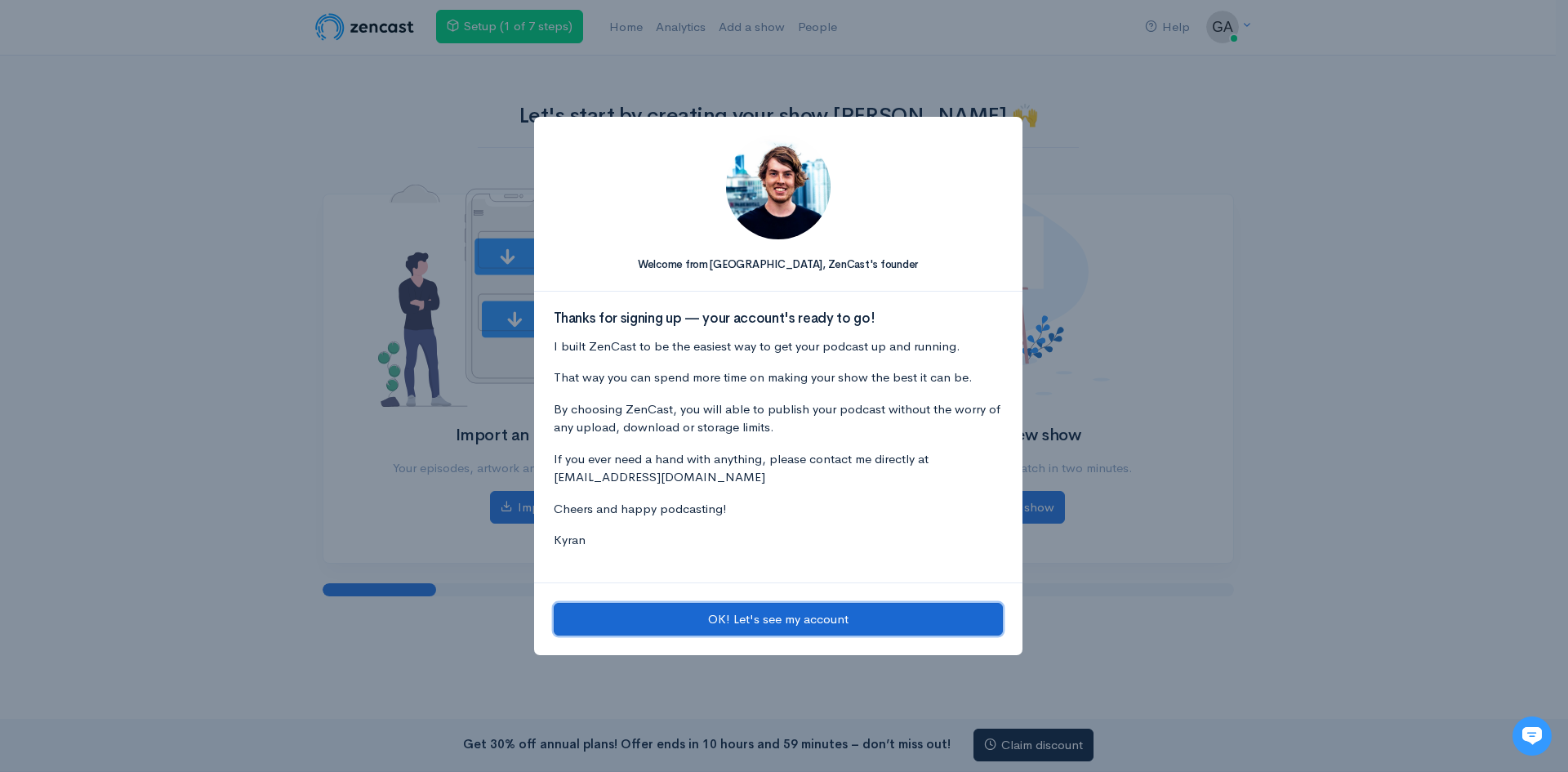
click at [722, 621] on button "OK! Let's see my account" at bounding box center [778, 620] width 450 height 33
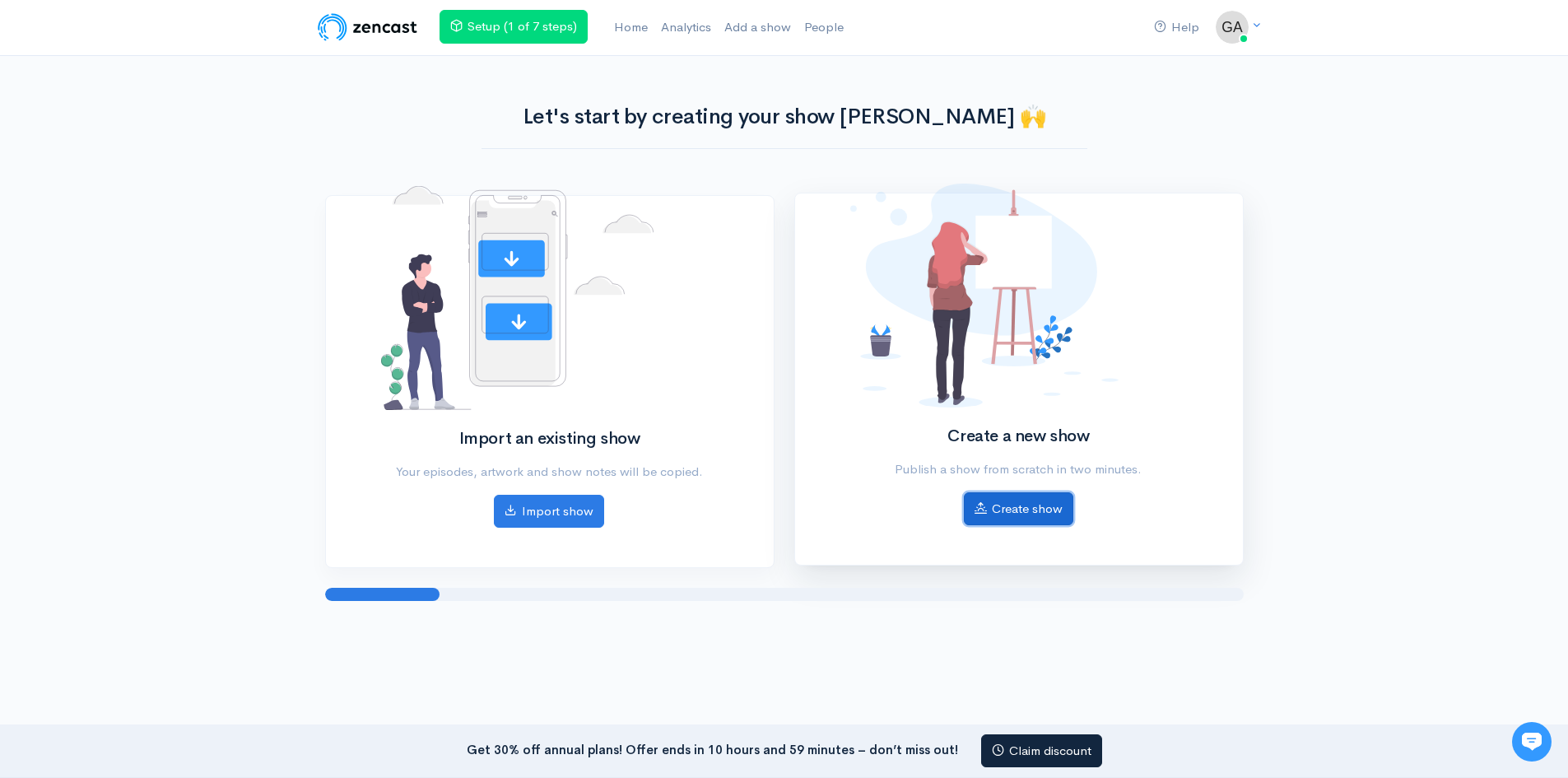
click at [1007, 503] on link "Create show" at bounding box center [1018, 509] width 109 height 34
